Goal: Task Accomplishment & Management: Use online tool/utility

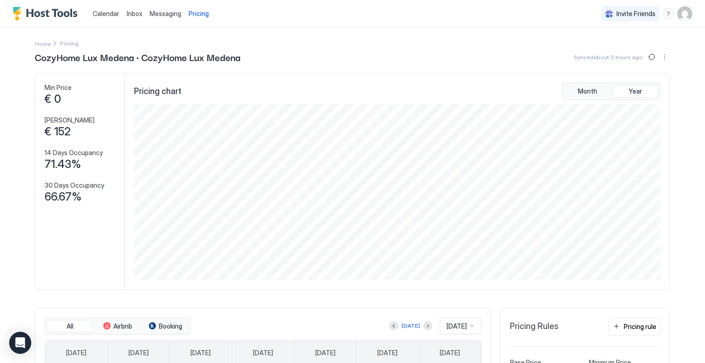
scroll to position [176, 528]
click at [95, 13] on span "Calendar" at bounding box center [106, 14] width 27 height 8
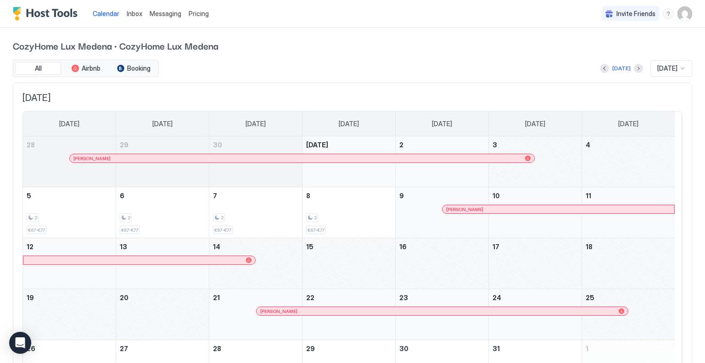
click at [634, 69] on button "Next month" at bounding box center [638, 68] width 9 height 9
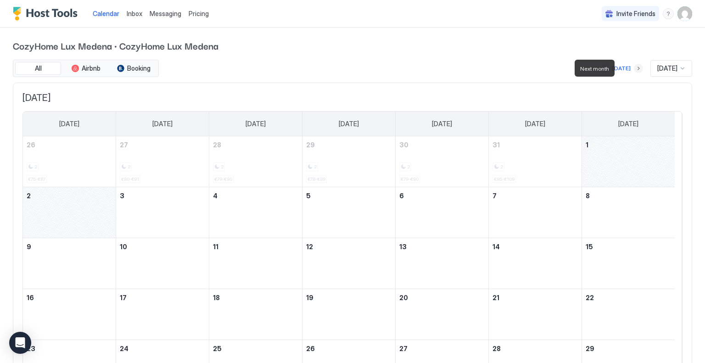
click at [634, 68] on button "Next month" at bounding box center [638, 68] width 9 height 9
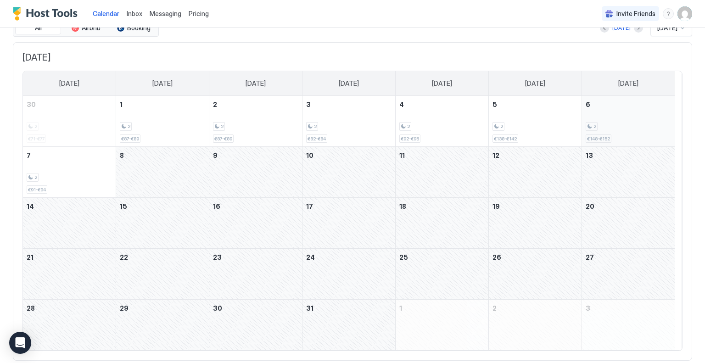
scroll to position [18, 0]
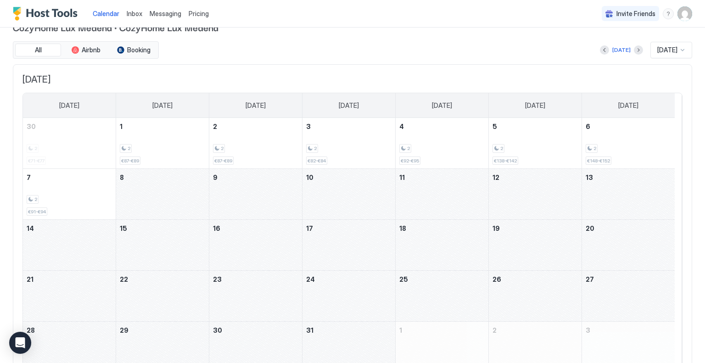
click at [600, 48] on div at bounding box center [604, 49] width 9 height 9
click at [600, 50] on button "Previous month" at bounding box center [604, 49] width 9 height 9
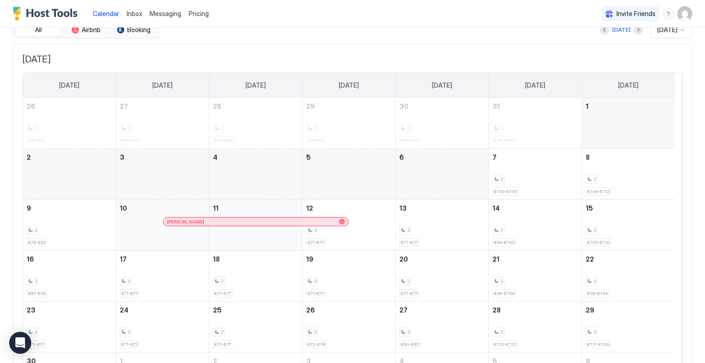
scroll to position [23, 0]
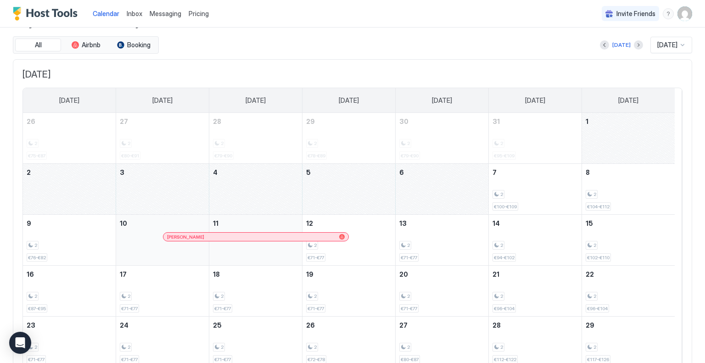
drag, startPoint x: 604, startPoint y: 133, endPoint x: 445, endPoint y: 192, distance: 169.7
click at [445, 192] on tbody "26 2 €75-€87 27 2 €80-€91 28 2 €79-€90 29 2 €78-€89 30 2 €79-€90 31 2 €95-€109 …" at bounding box center [348, 265] width 651 height 305
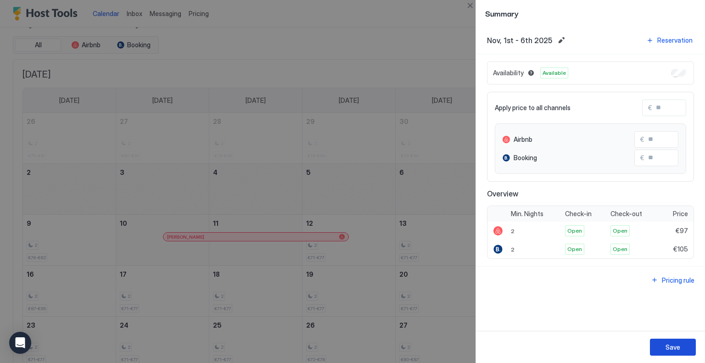
click at [670, 346] on div "Save" at bounding box center [672, 347] width 15 height 10
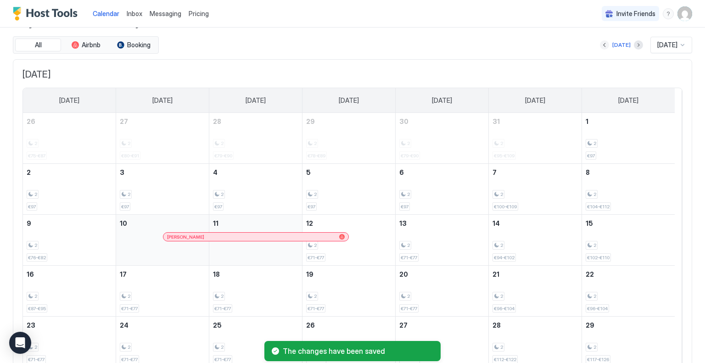
click at [600, 44] on button "Previous month" at bounding box center [604, 44] width 9 height 9
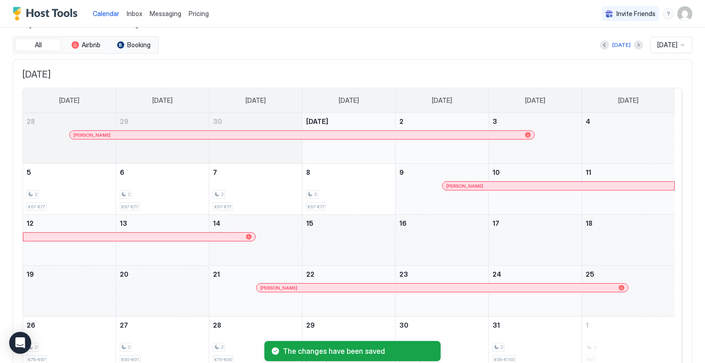
scroll to position [64, 0]
